Goal: Information Seeking & Learning: Check status

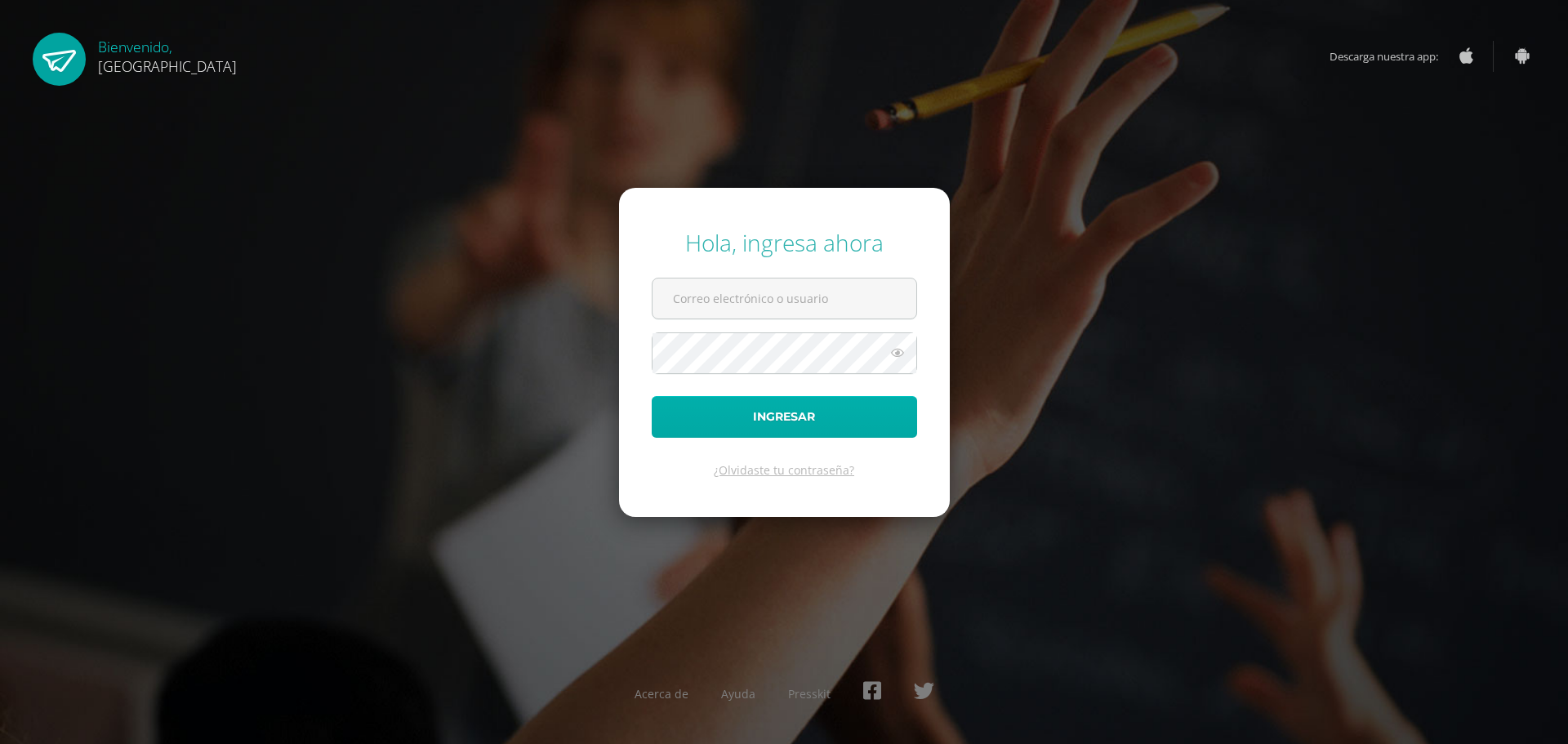
type input "claudia.lanuza@gmail.com"
click at [775, 424] on button "Ingresar" at bounding box center [785, 417] width 266 height 42
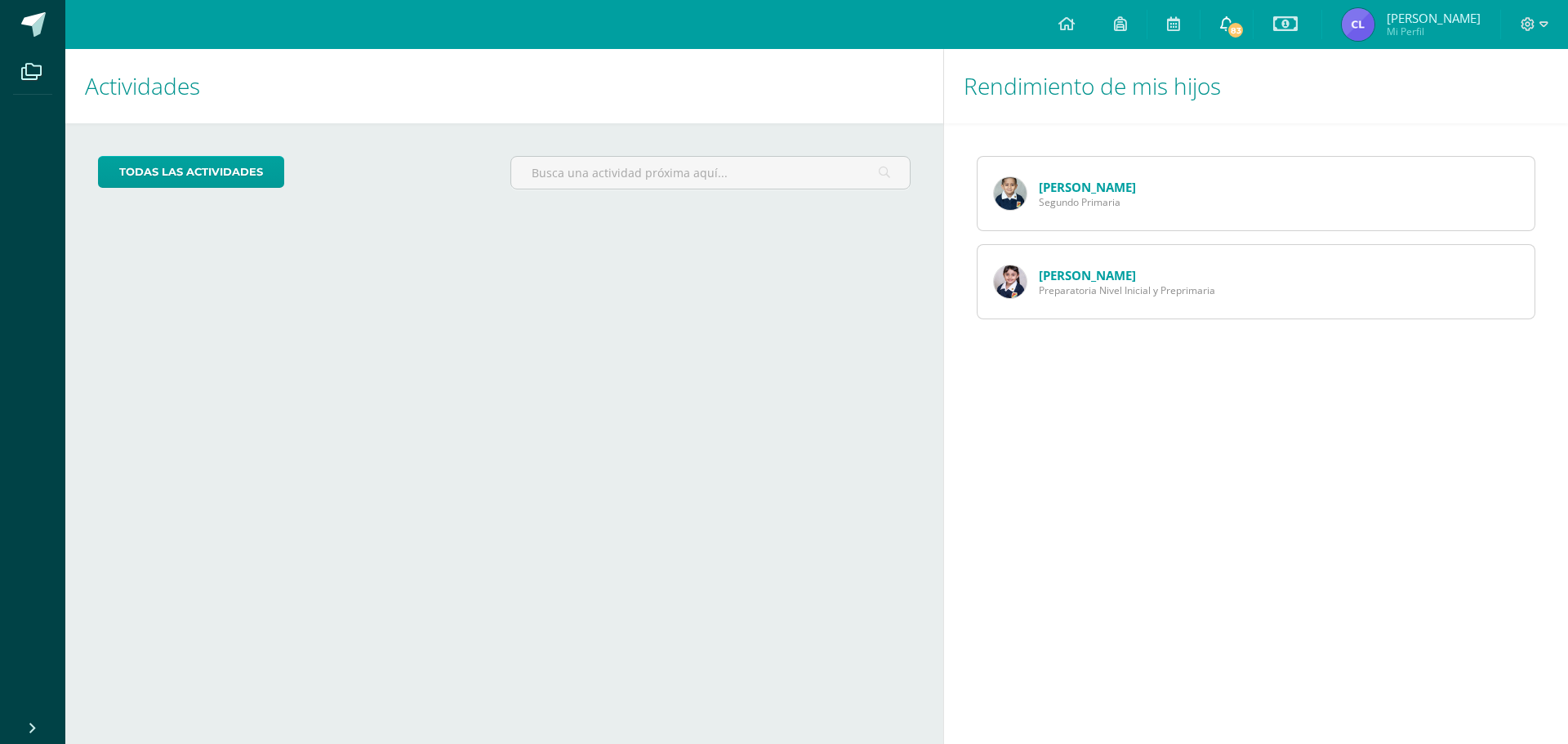
click at [1233, 20] on icon at bounding box center [1227, 23] width 13 height 14
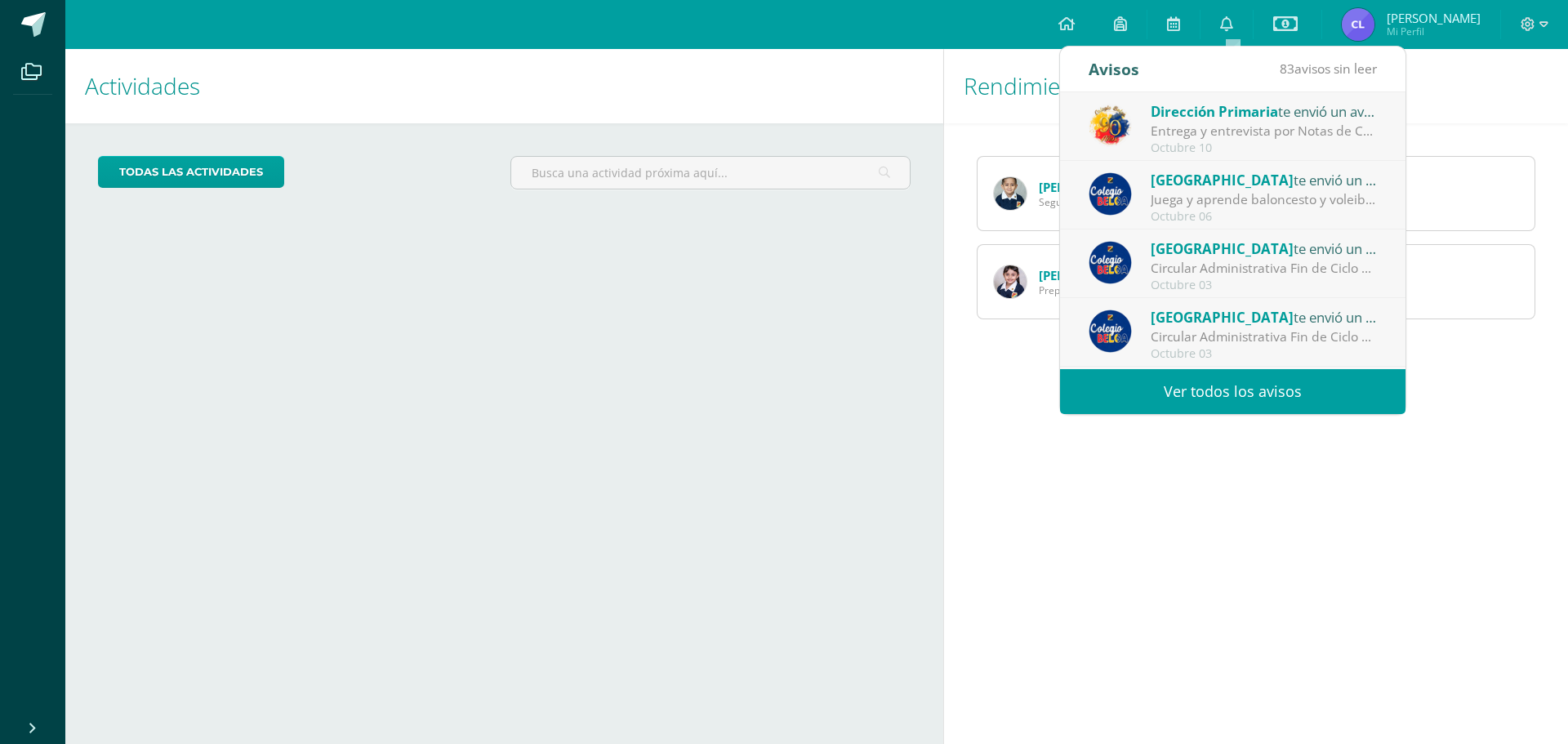
click at [1280, 125] on div "Entrega y entrevista por Notas de Cuarta Unidad: Estimados Padres de Familia: R…" at bounding box center [1264, 131] width 227 height 18
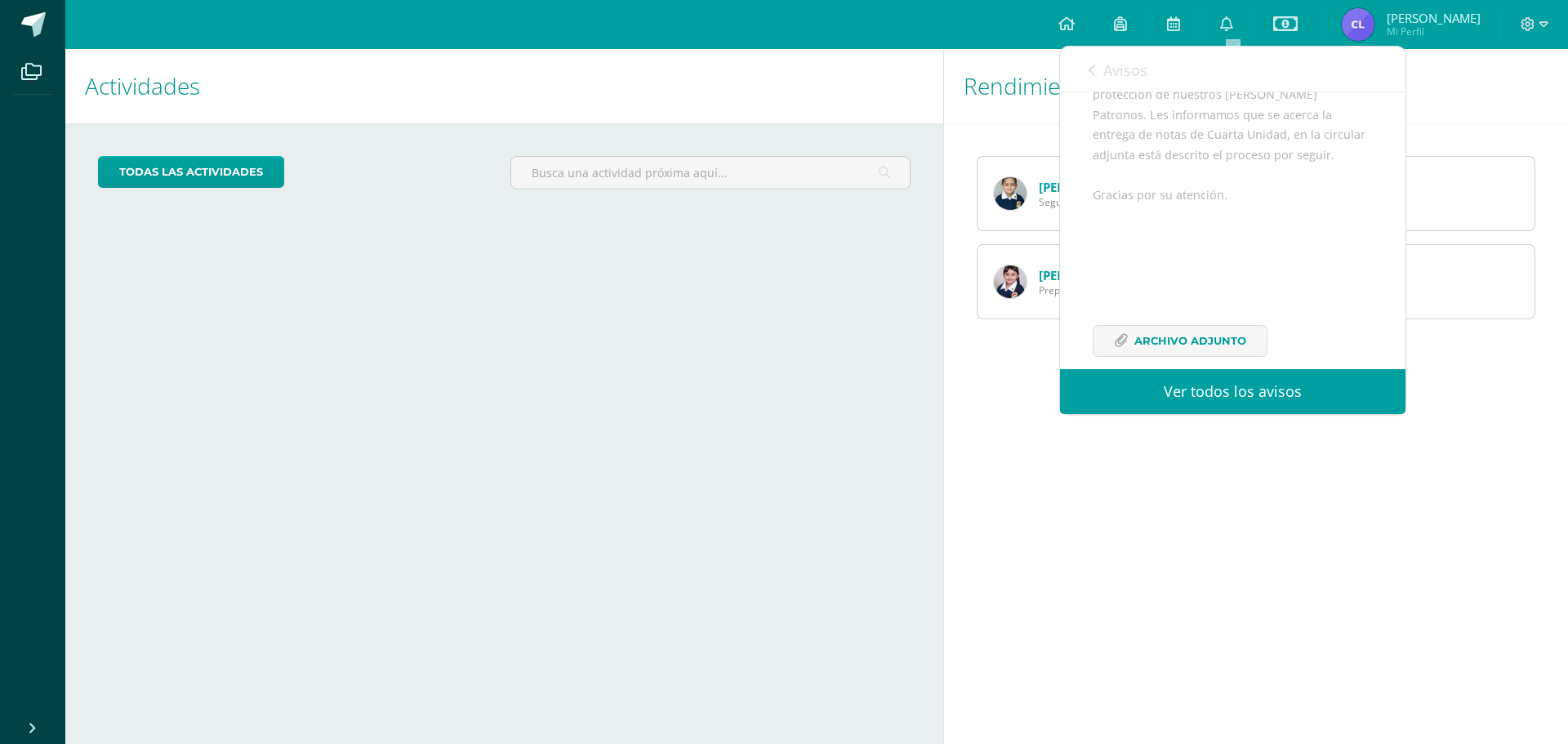
scroll to position [298, 0]
click at [1202, 319] on span "Archivo Adjunto" at bounding box center [1190, 317] width 112 height 30
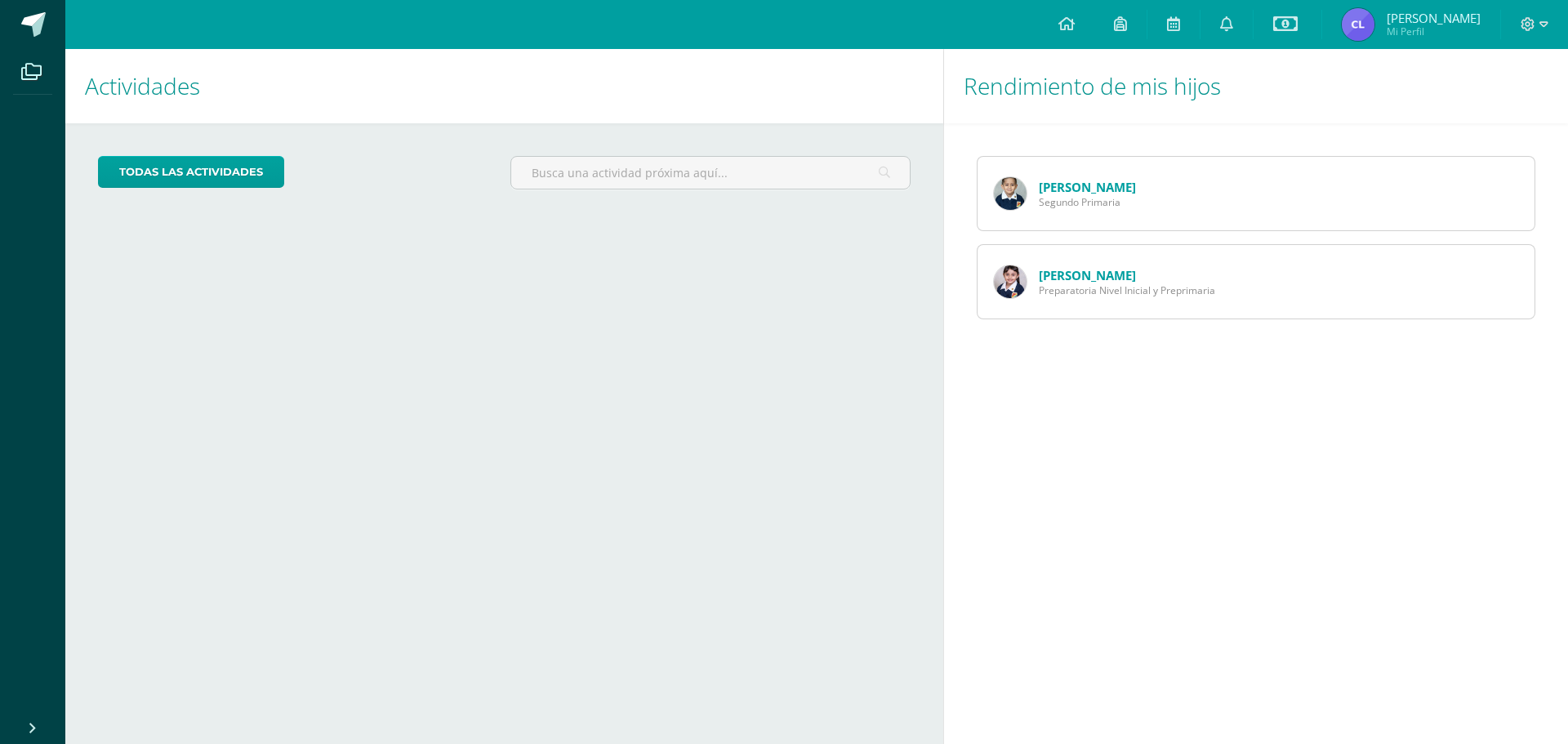
click at [1457, 364] on div "Rendimiento de mis hijos Pablo Barrientos Segundo Primaria Paula Barrientos Pre…" at bounding box center [1258, 396] width 631 height 695
click at [1227, 29] on icon at bounding box center [1227, 23] width 13 height 14
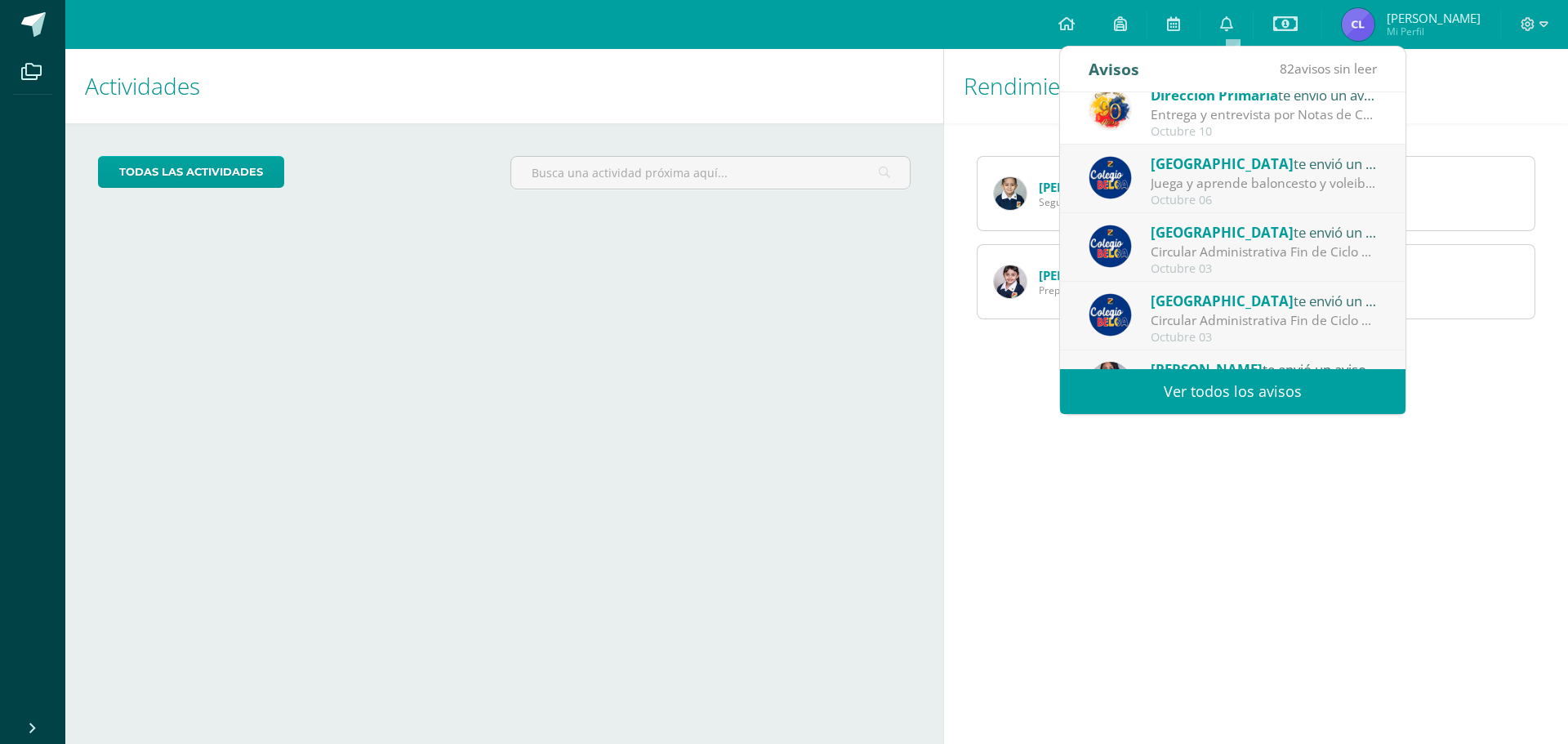
scroll to position [0, 0]
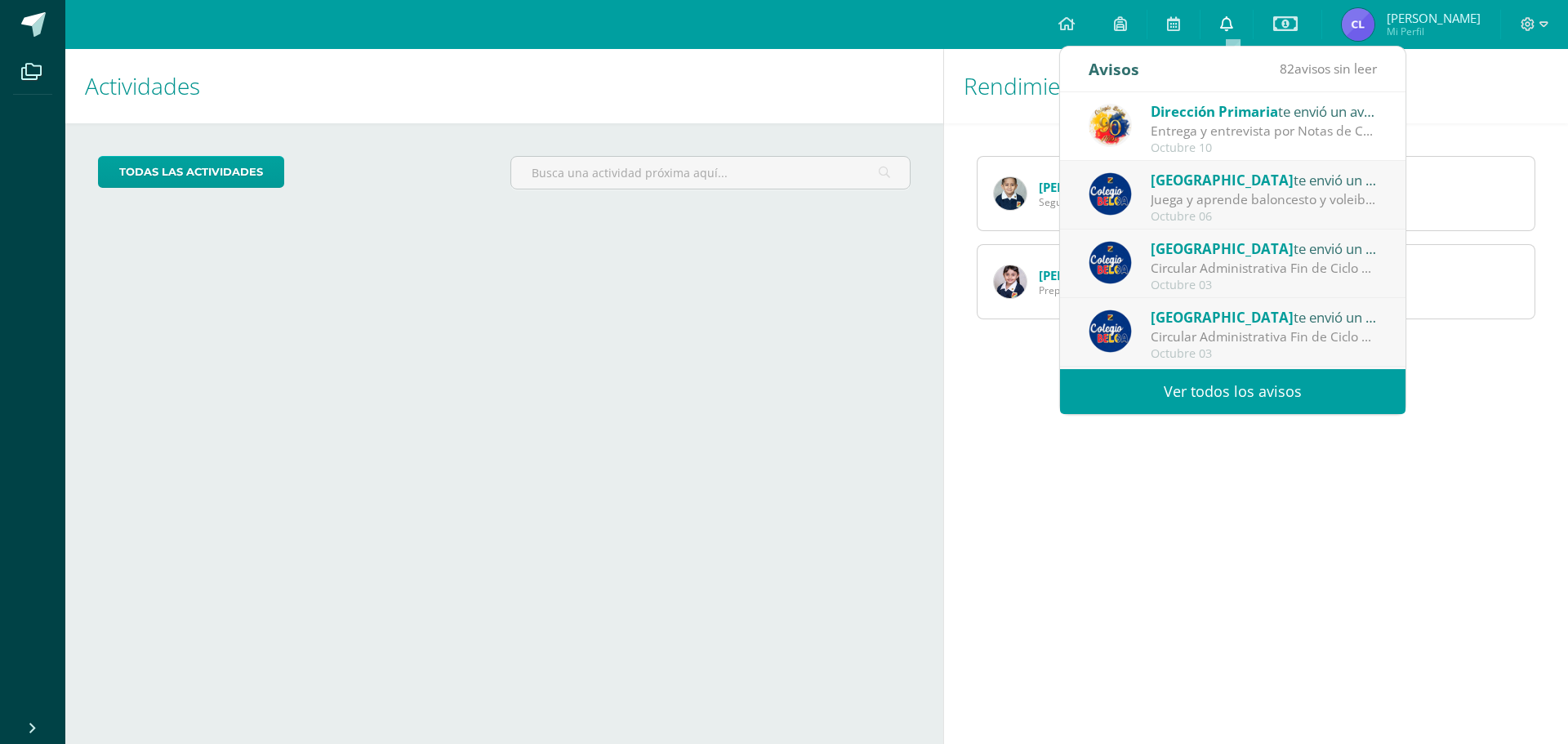
click at [1229, 25] on icon at bounding box center [1227, 23] width 13 height 14
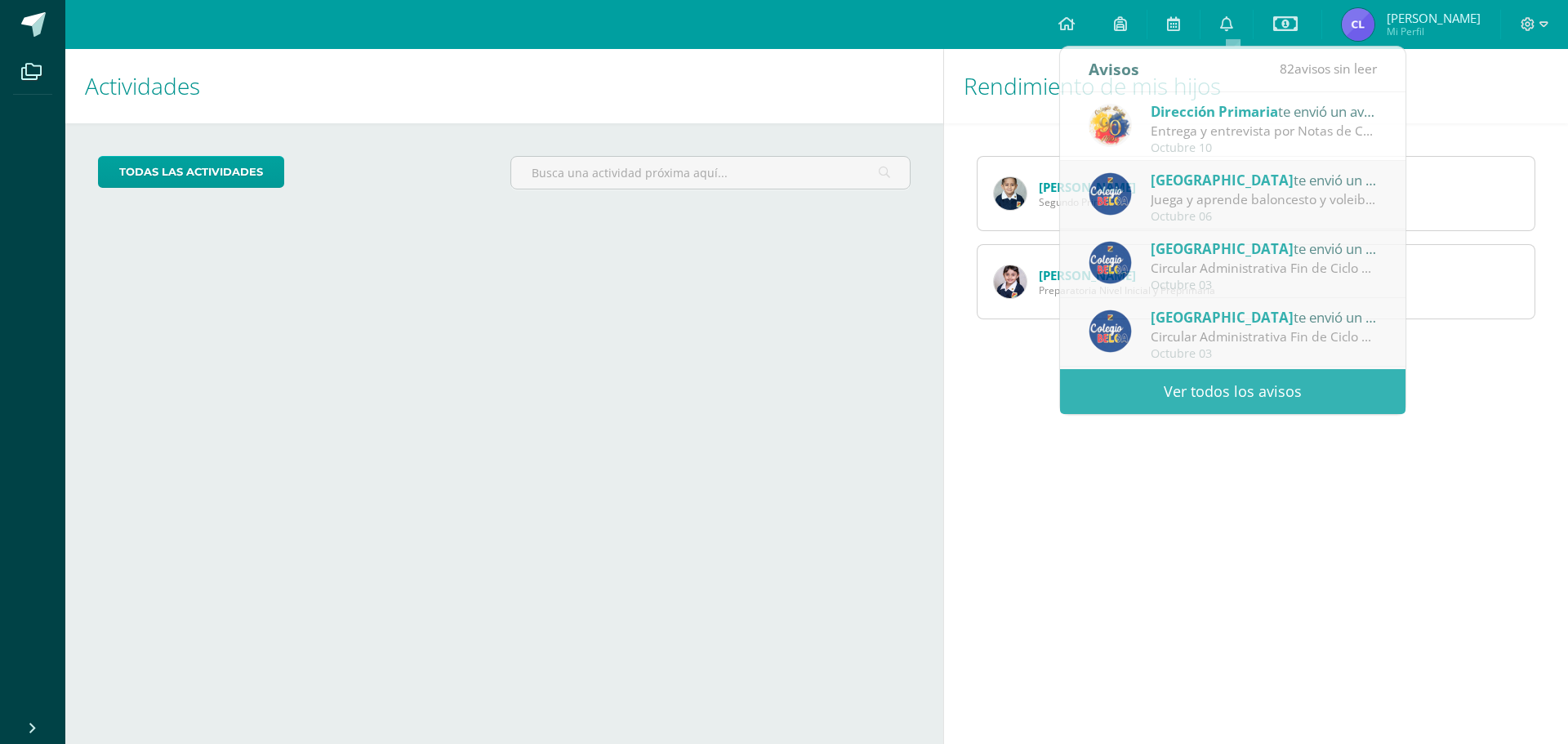
drag, startPoint x: 1434, startPoint y: 482, endPoint x: 1401, endPoint y: 324, distance: 161.4
click at [1434, 480] on div "Rendimiento de mis hijos Pablo Barrientos Segundo Primaria Paula Barrientos Pre…" at bounding box center [1258, 396] width 631 height 695
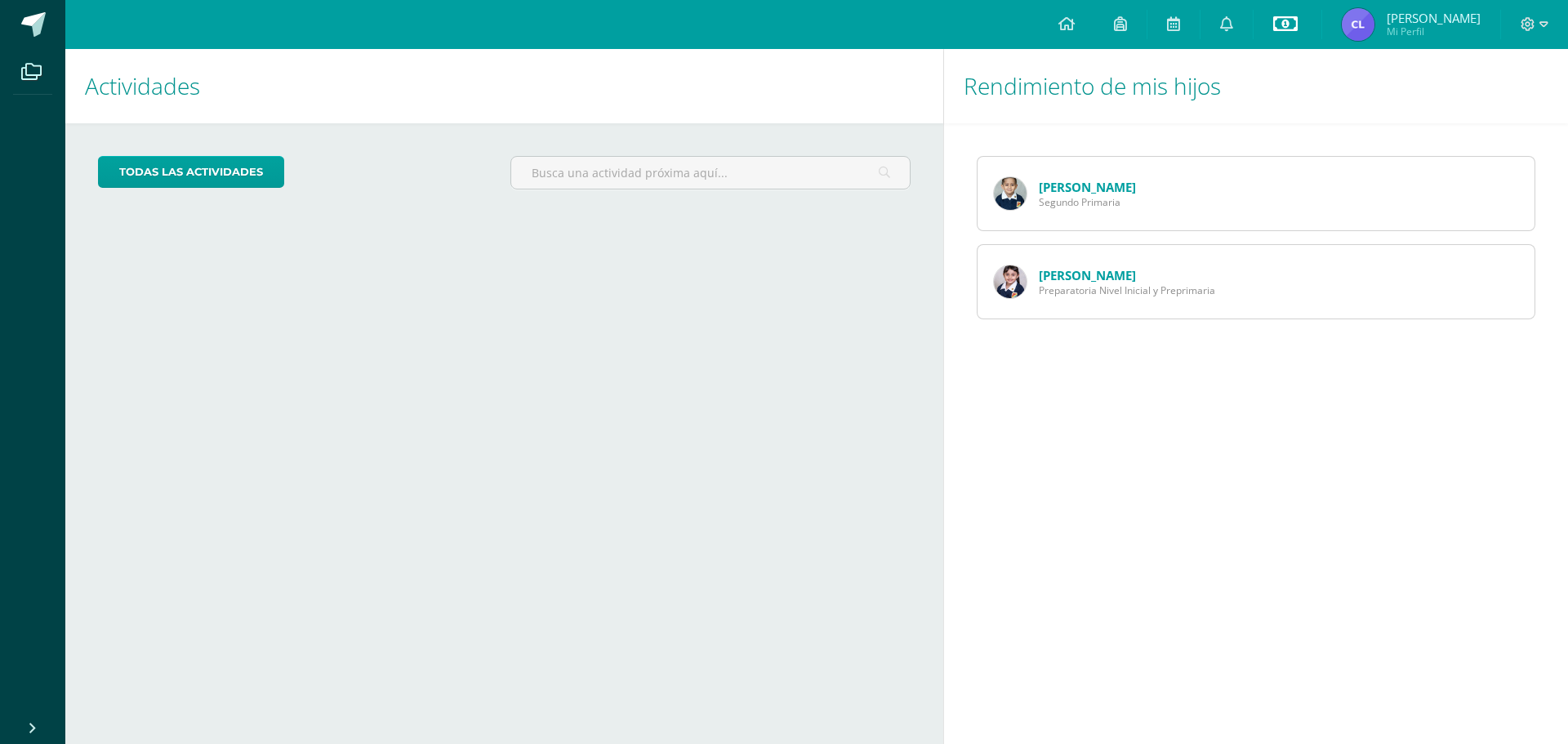
click at [1292, 24] on icon at bounding box center [1285, 24] width 24 height 19
click at [1286, 87] on link "Estado de cuenta actual" at bounding box center [1290, 92] width 180 height 40
click at [1124, 279] on link "[PERSON_NAME]" at bounding box center [1087, 275] width 97 height 16
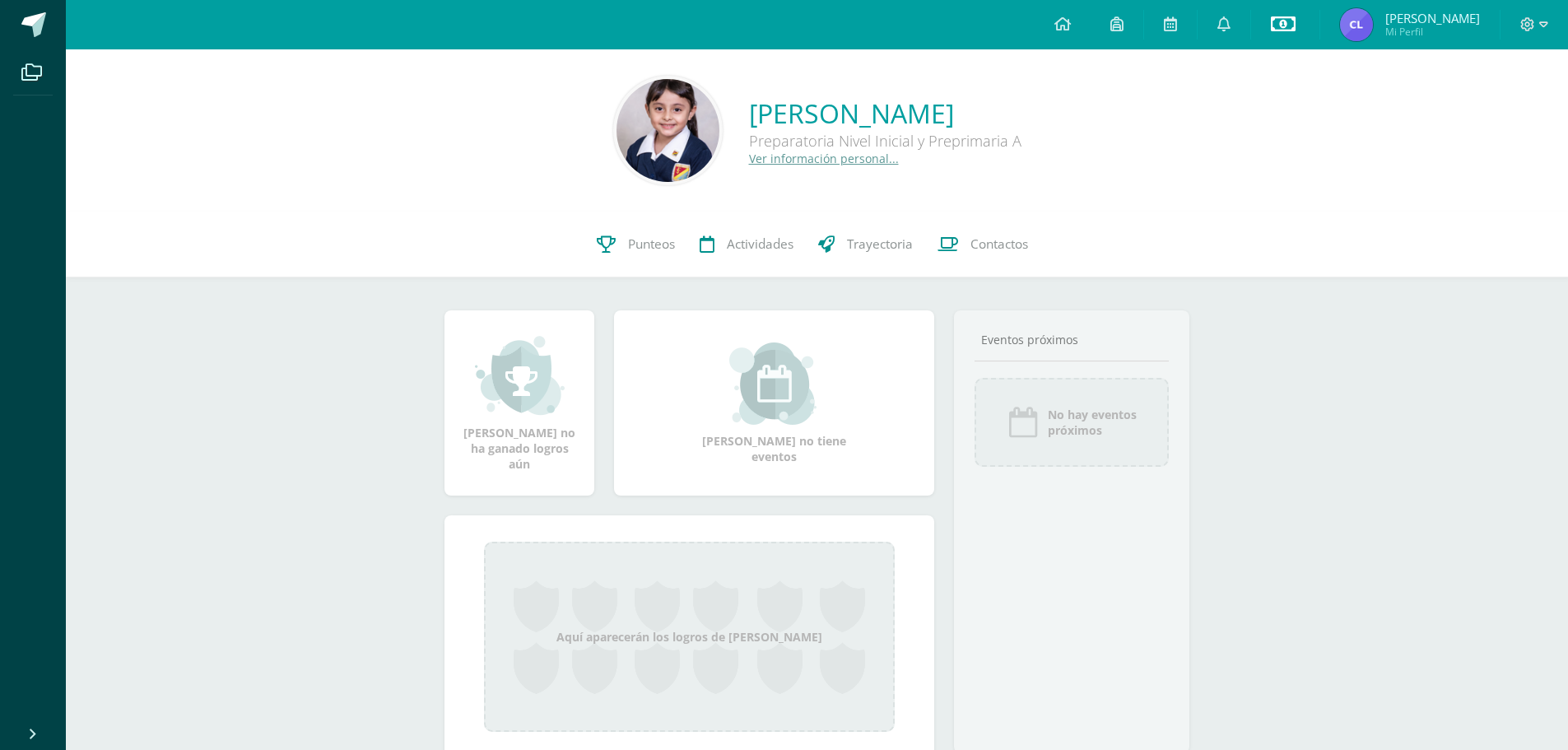
click at [1287, 19] on icon at bounding box center [1283, 24] width 25 height 19
click at [1294, 91] on link "Estado de cuenta actual" at bounding box center [1288, 93] width 181 height 40
click at [1067, 24] on icon at bounding box center [1062, 23] width 16 height 14
click at [1225, 21] on icon at bounding box center [1224, 23] width 14 height 14
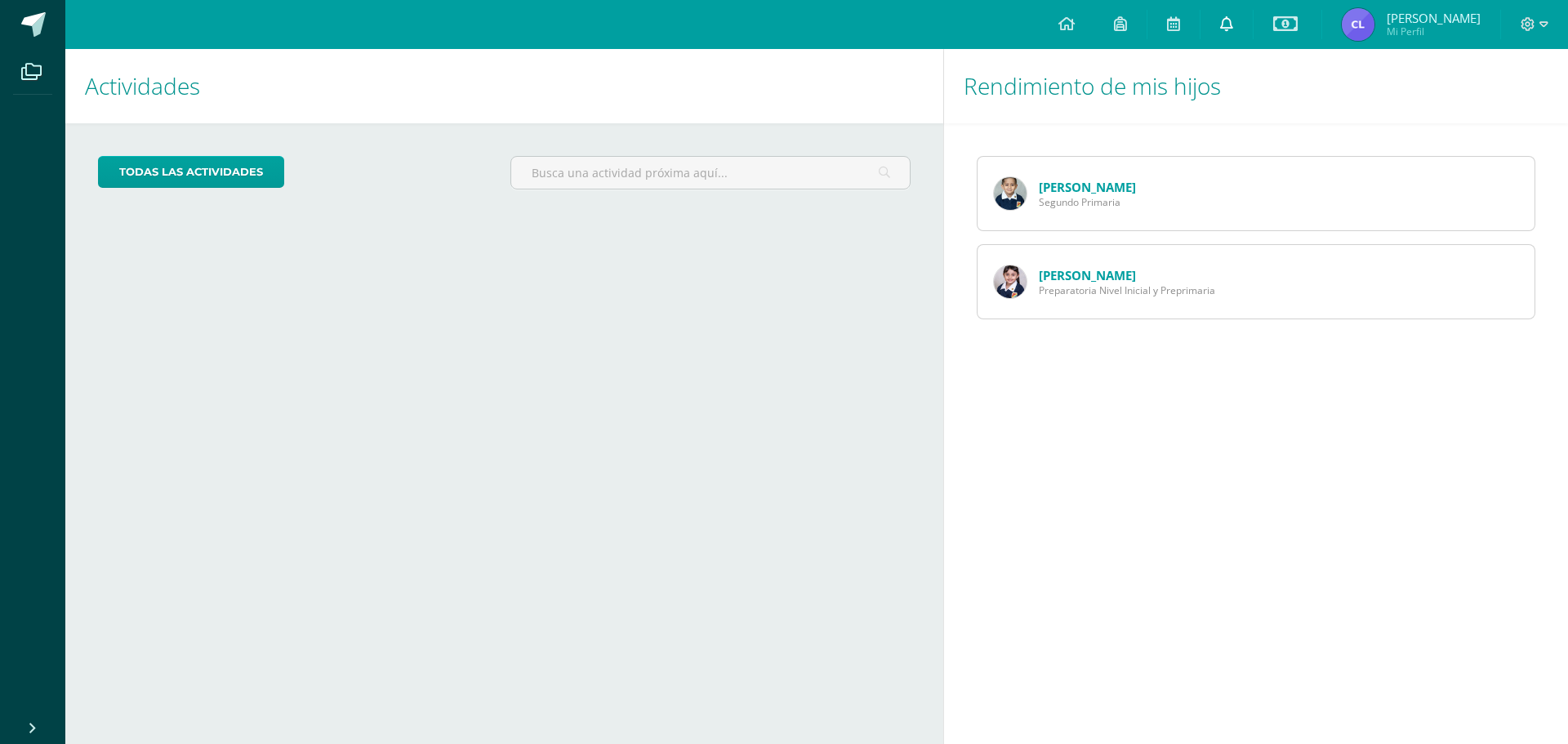
click at [1231, 23] on icon at bounding box center [1227, 23] width 13 height 14
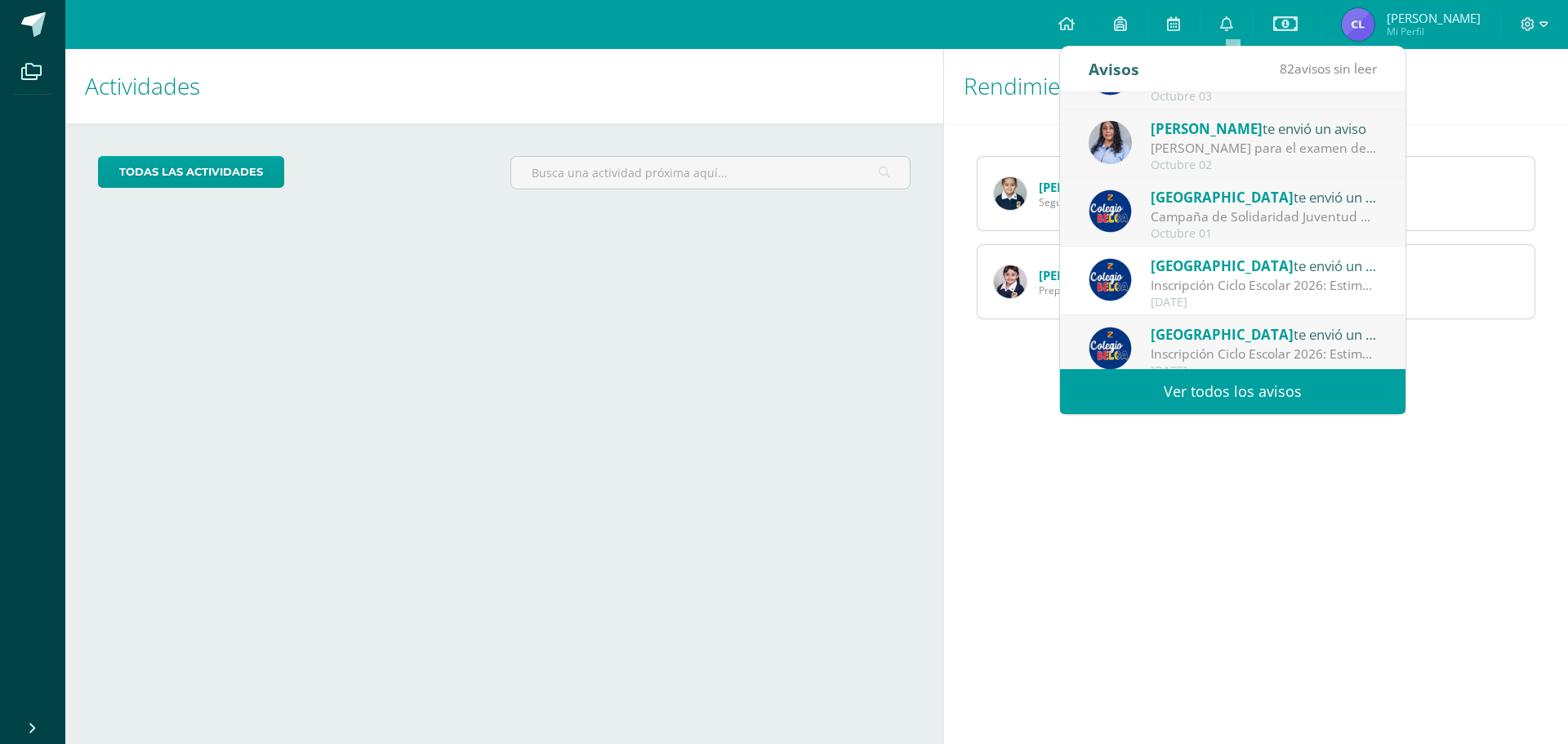
scroll to position [272, 0]
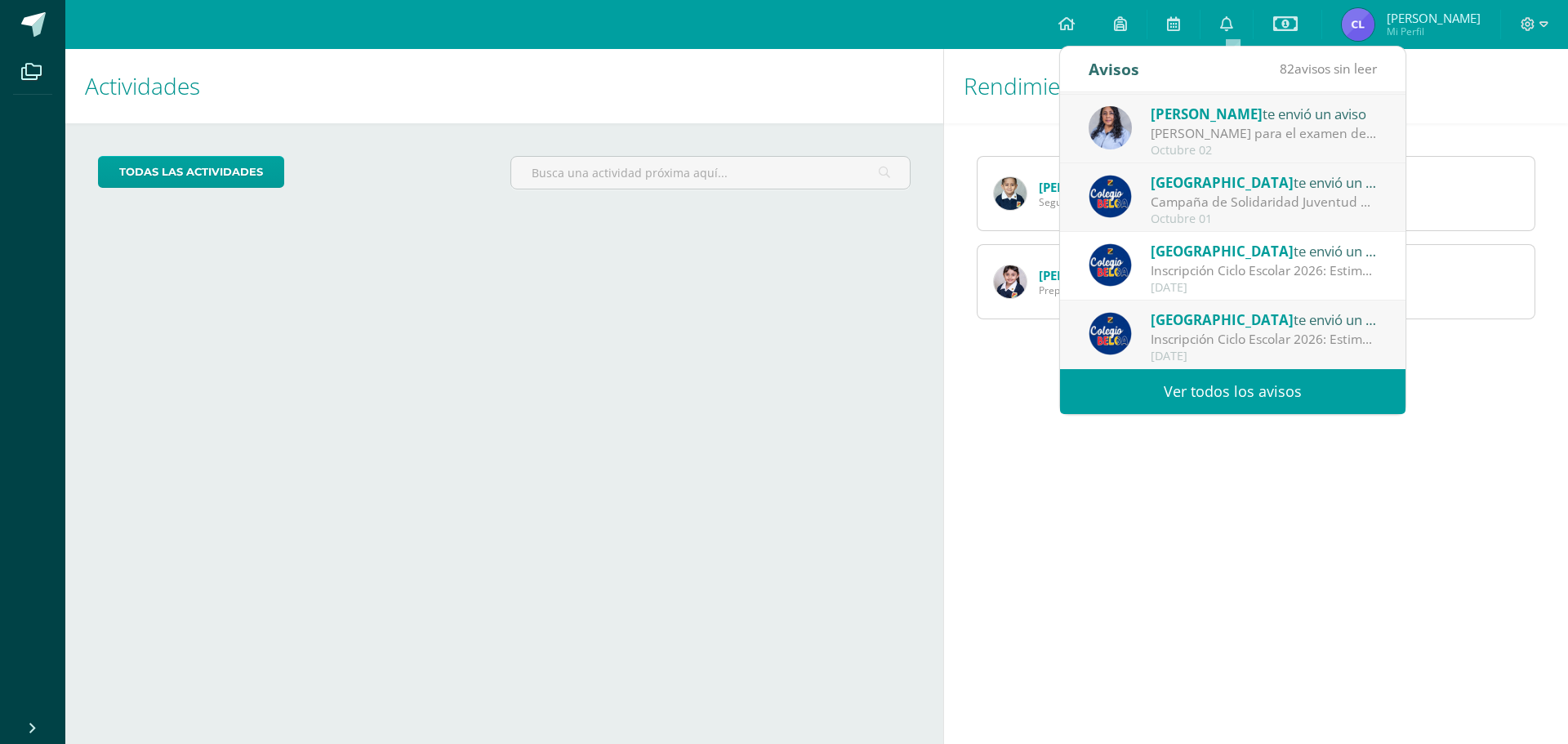
click at [1318, 400] on link "Ver todos los avisos" at bounding box center [1232, 391] width 345 height 45
click at [1215, 388] on link "Ver todos los avisos" at bounding box center [1232, 391] width 345 height 45
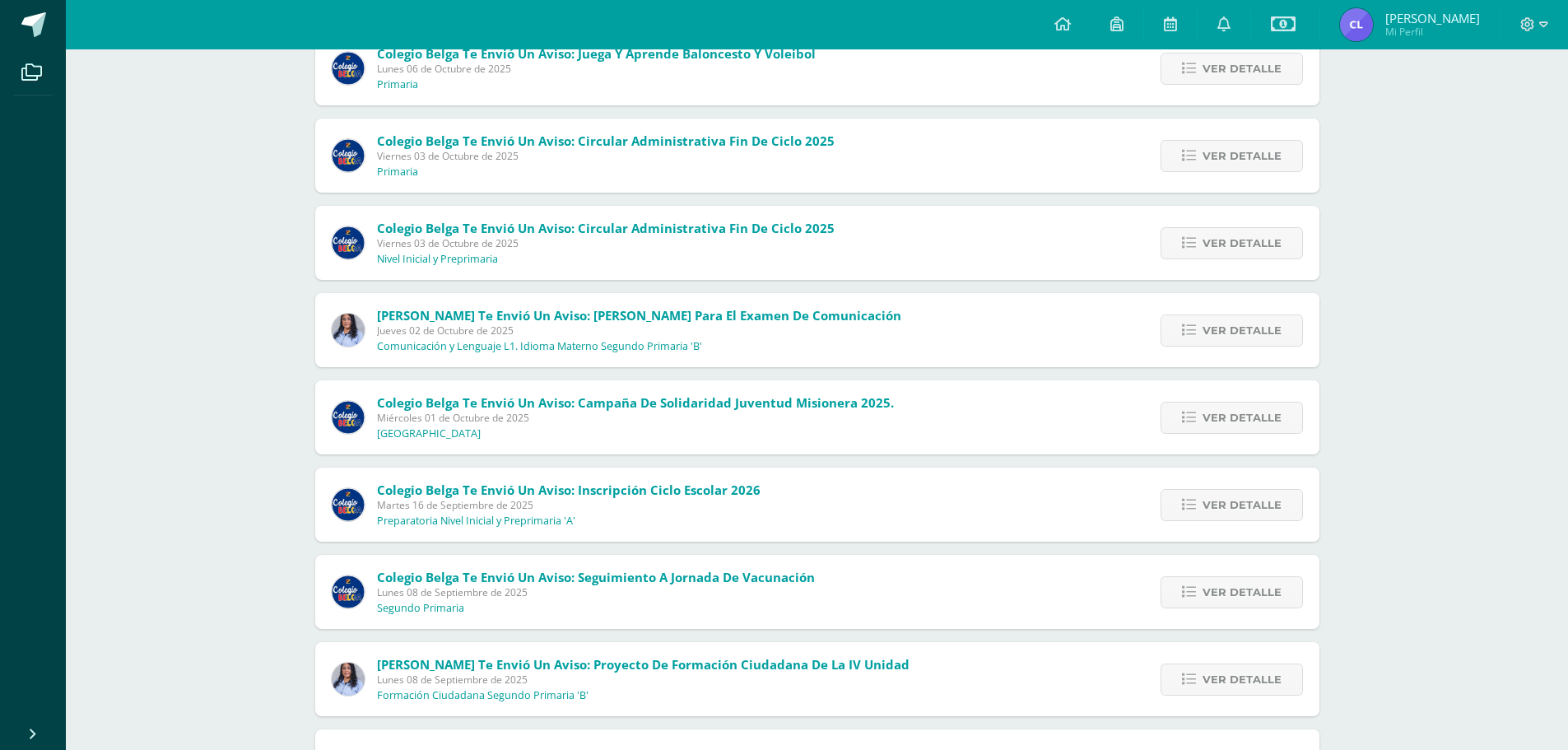
scroll to position [247, 0]
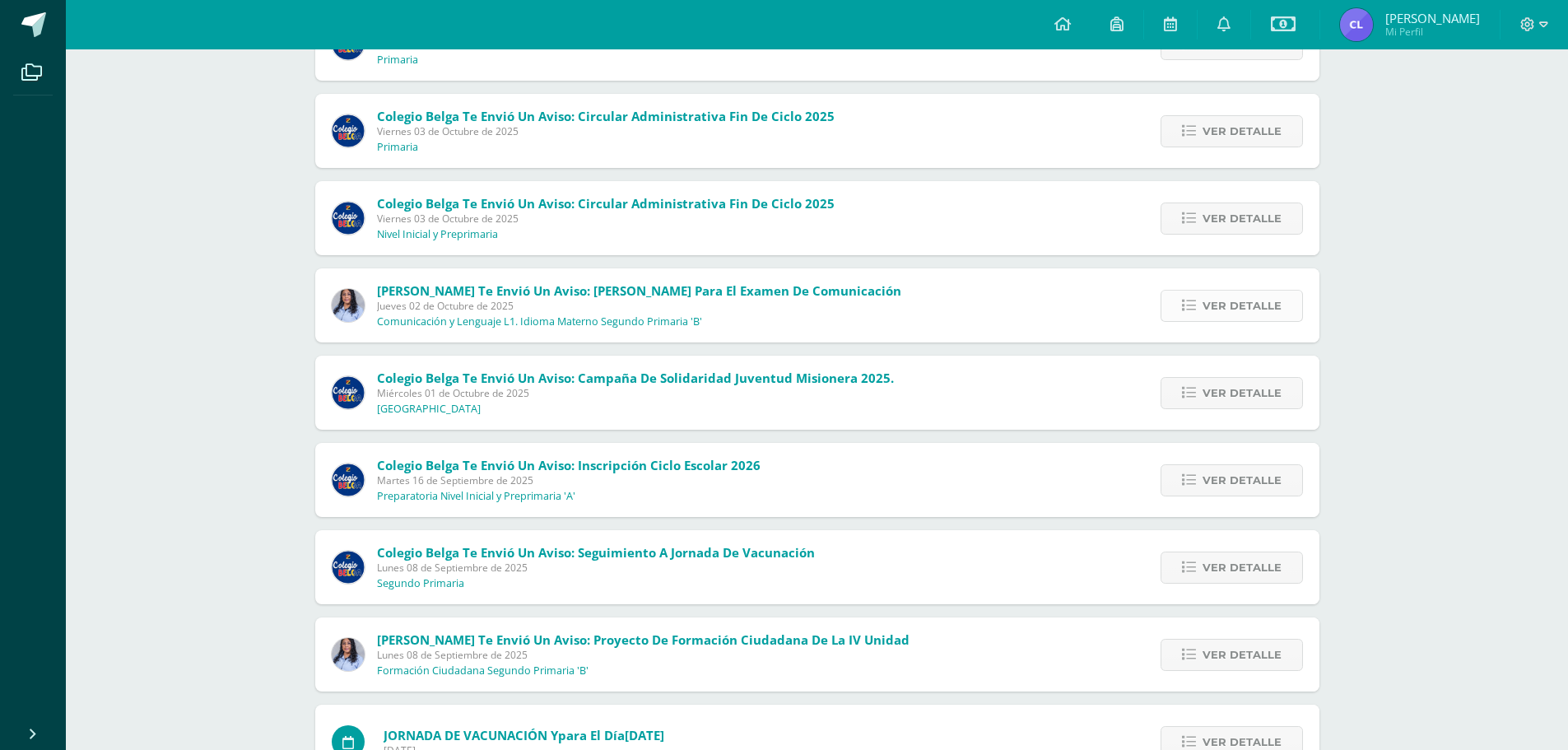
click at [1251, 303] on span "Ver detalle" at bounding box center [1242, 306] width 79 height 31
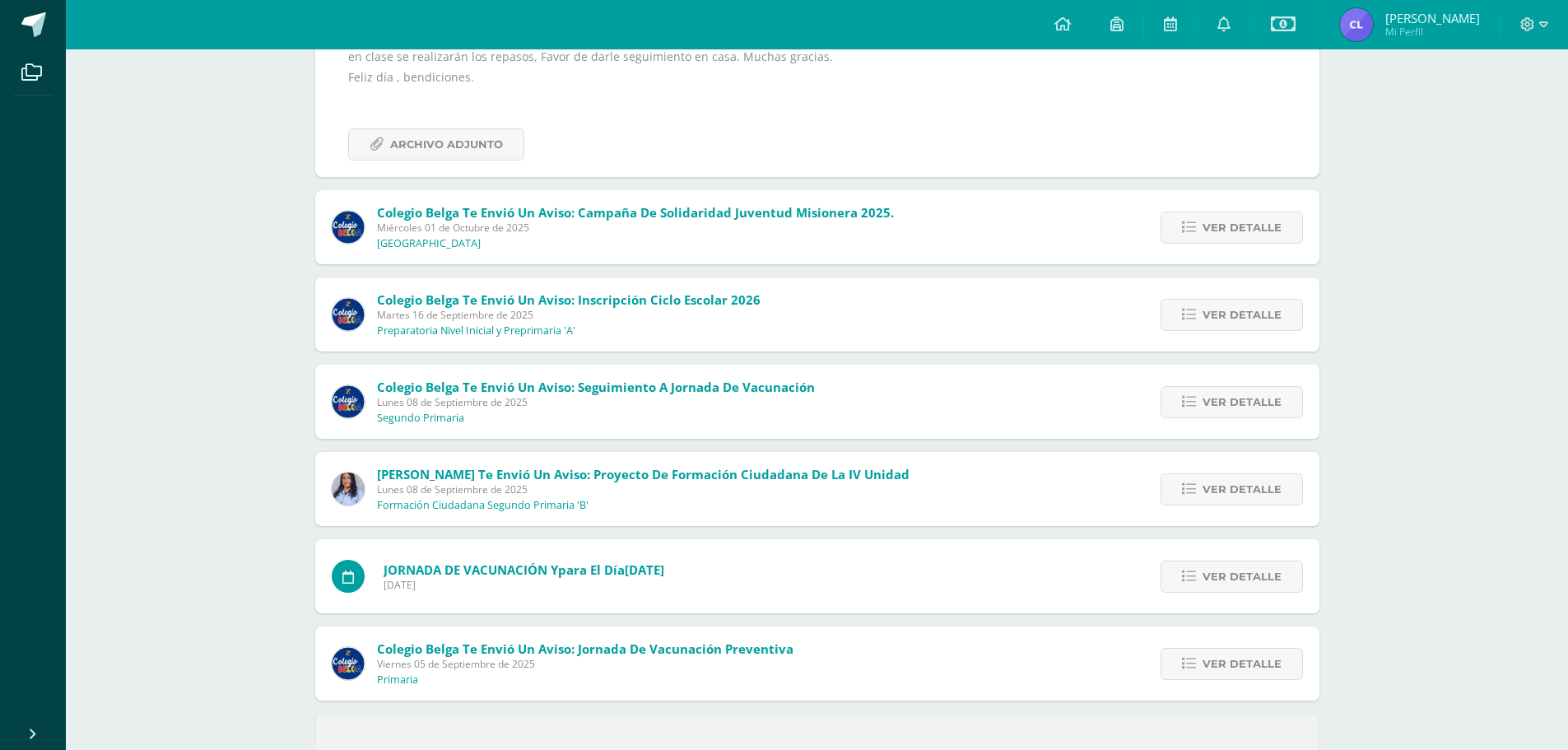
scroll to position [642, 0]
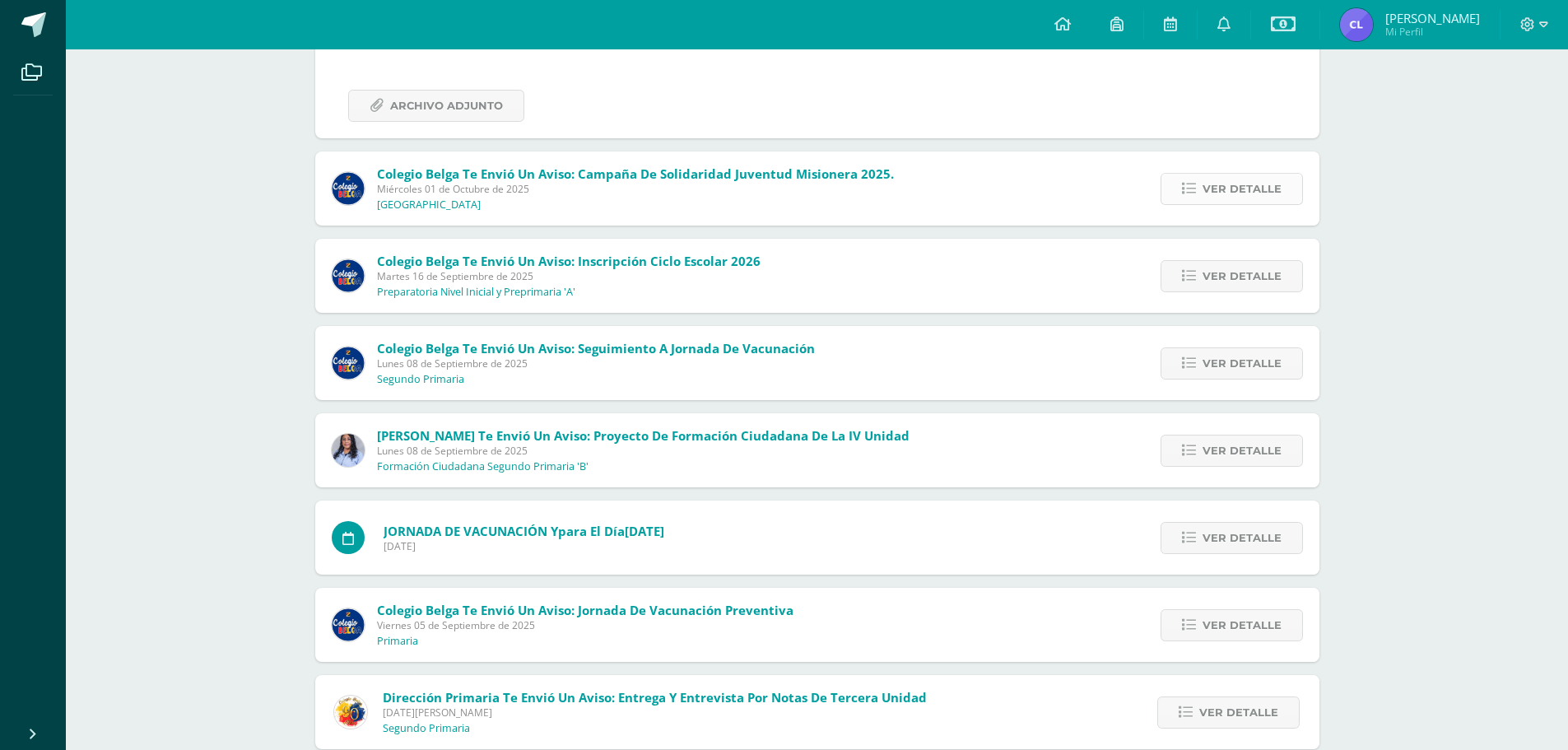
click at [1218, 186] on span "Ver detalle" at bounding box center [1242, 189] width 79 height 31
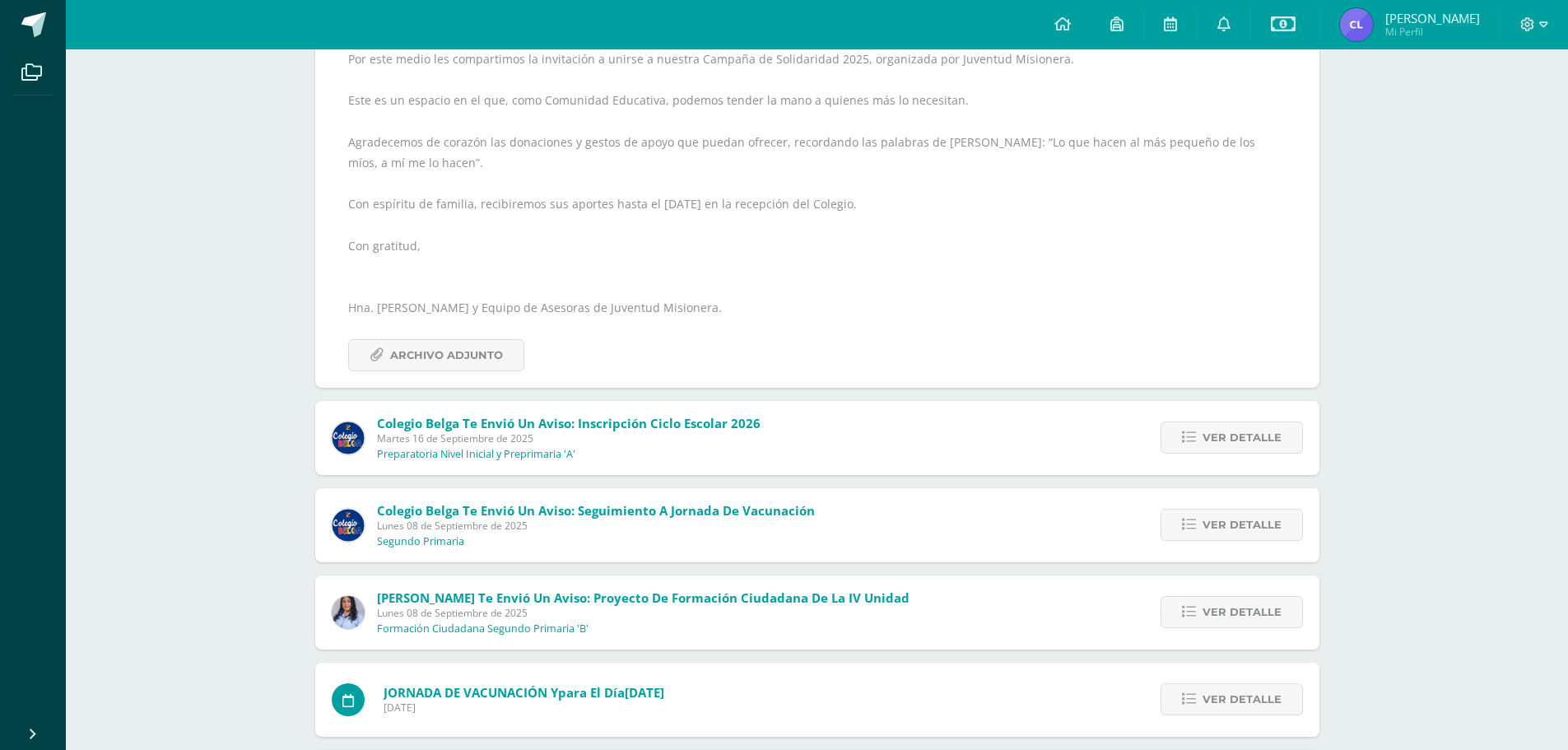
scroll to position [568, 0]
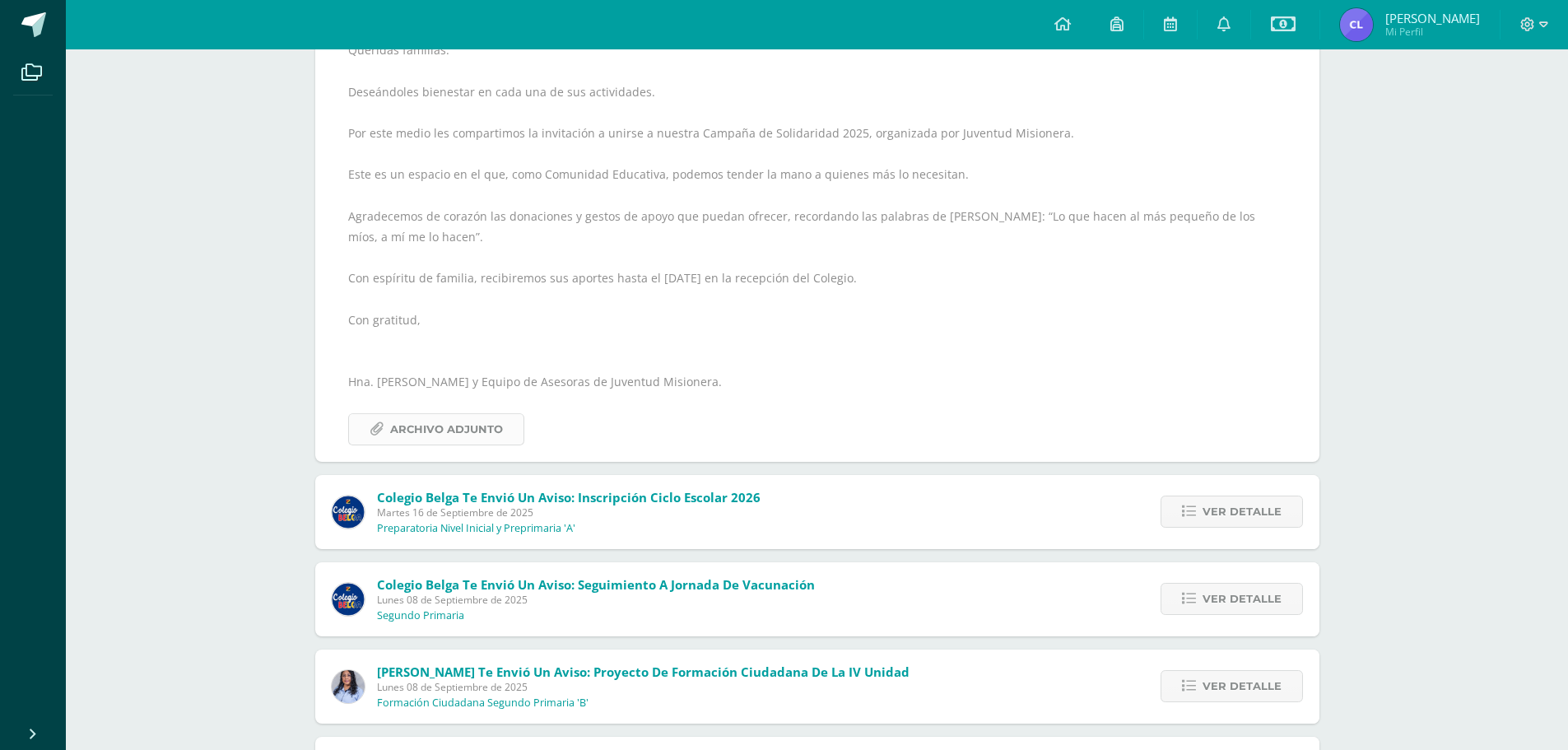
click at [469, 422] on span "Archivo Adjunto" at bounding box center [446, 430] width 113 height 31
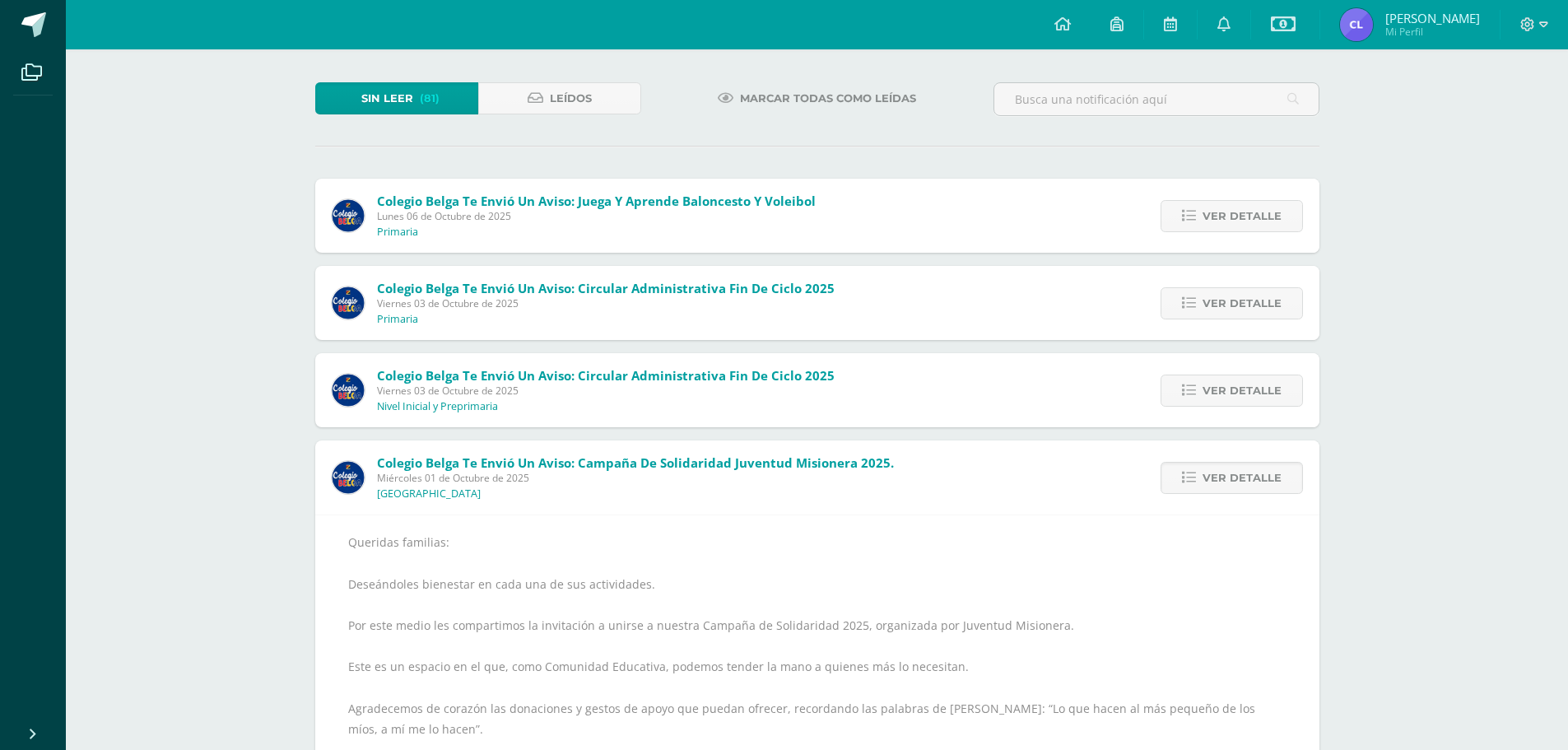
scroll to position [0, 0]
